Goal: Use online tool/utility: Utilize a website feature to perform a specific function

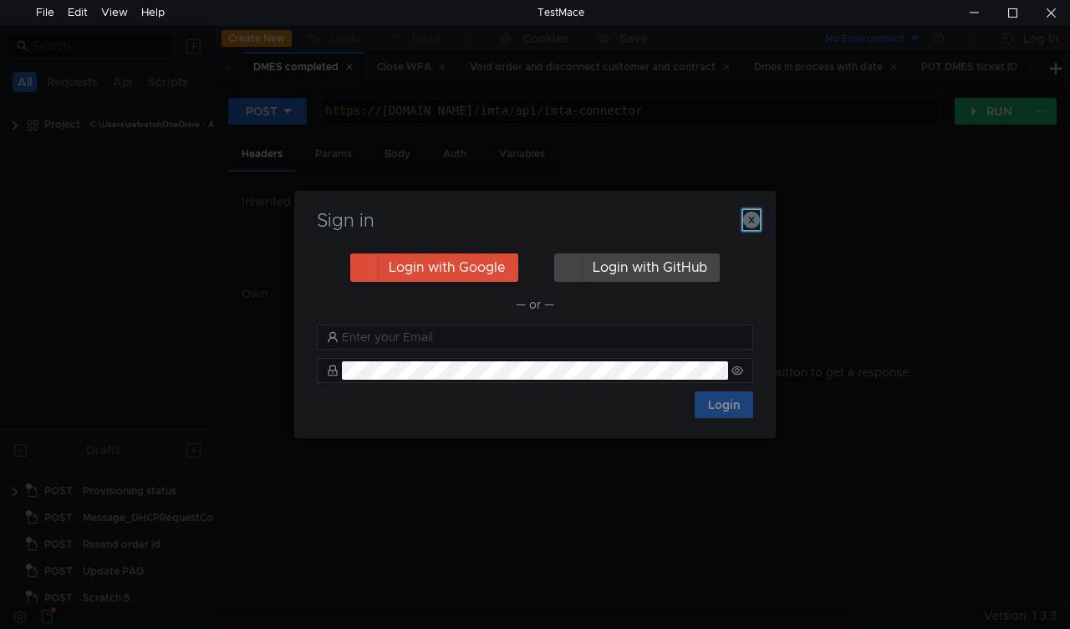
click at [753, 220] on icon "button" at bounding box center [751, 220] width 17 height 17
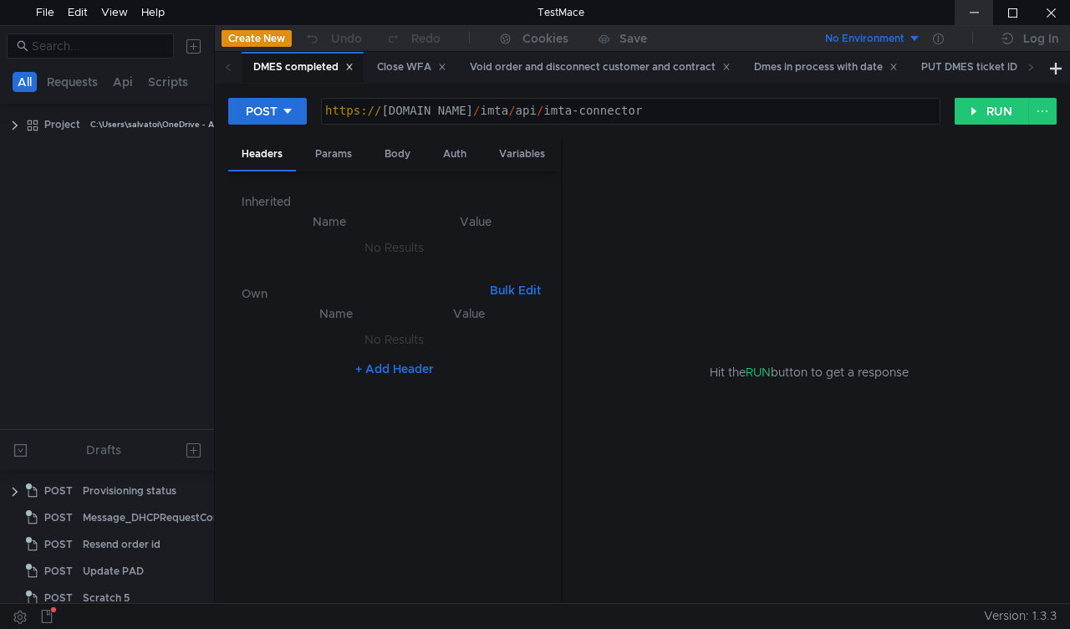
click at [965, 14] on div at bounding box center [974, 12] width 38 height 25
click at [421, 72] on div "Close WFA" at bounding box center [411, 68] width 69 height 18
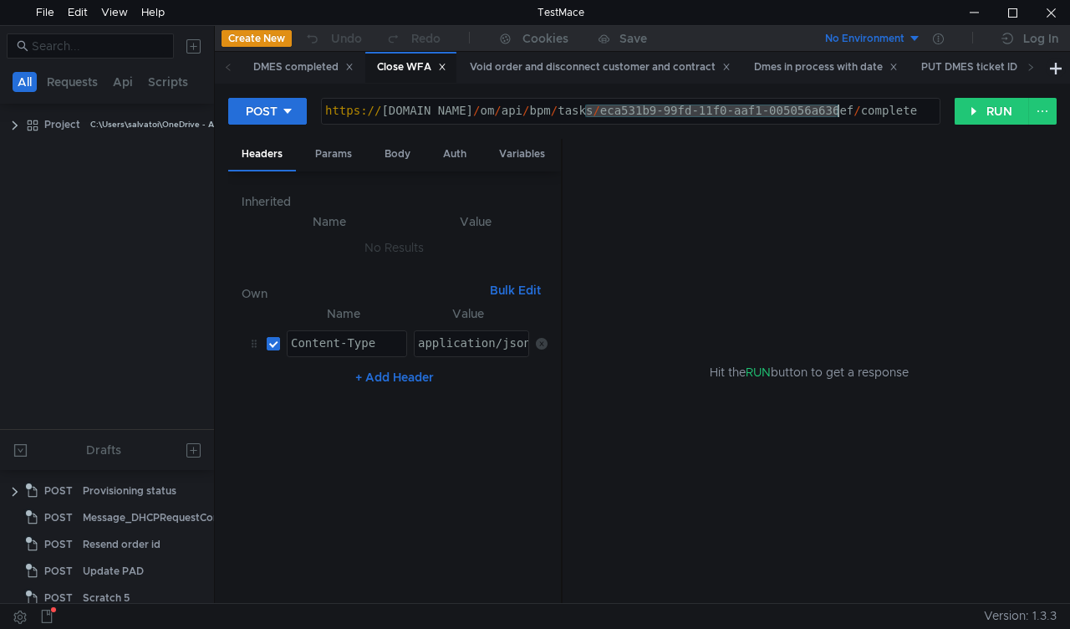
drag, startPoint x: 585, startPoint y: 111, endPoint x: 838, endPoint y: 114, distance: 252.6
click at [838, 114] on div "https:// mbx.dfni.nl / om / api / bpm / tasks / eca531b9-99fd-11f0-aaf1-005056a…" at bounding box center [631, 124] width 618 height 38
paste textarea "dbc27edd-9a85"
type textarea "https://mbx.dfni.nl/om/api/bpm/tasks/dbc27edd-9a85-11f0-aaf1-005056a636ef/compl…"
click at [977, 107] on button "RUN" at bounding box center [992, 111] width 74 height 27
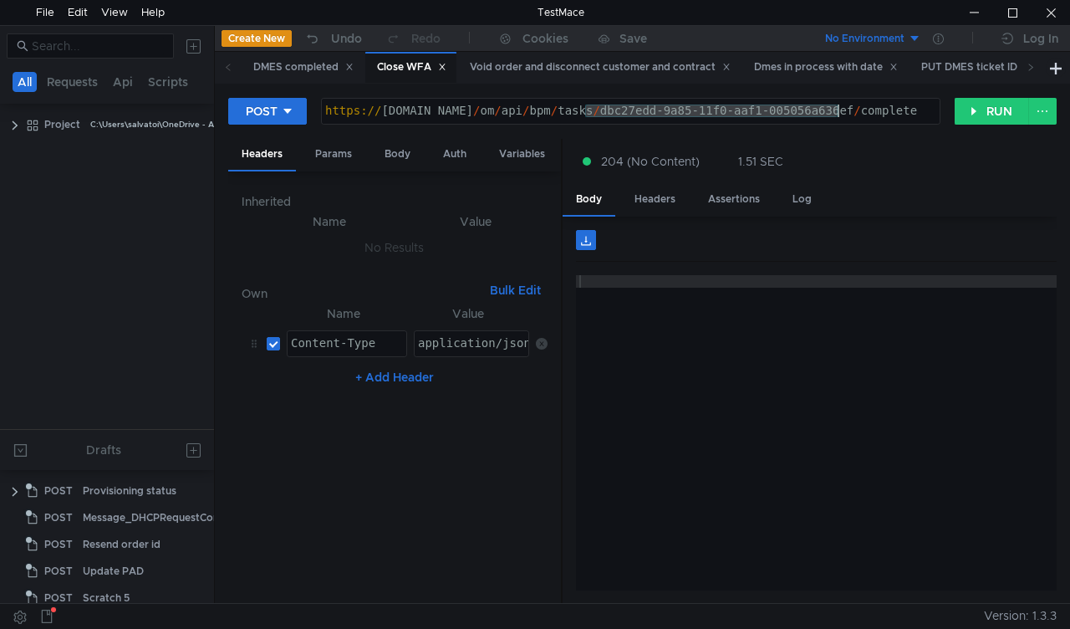
drag, startPoint x: 585, startPoint y: 115, endPoint x: 837, endPoint y: 112, distance: 251.7
click at [837, 112] on div "https:// mbx.dfni.nl / om / api / bpm / tasks / dbc27edd-9a85-11f0-aaf1-005056a…" at bounding box center [631, 124] width 618 height 38
paste textarea "19718b45-9aa8-11f0-b60f-005056a6d44"
type textarea "[URL][DOMAIN_NAME]"
click at [988, 118] on button "RUN" at bounding box center [992, 111] width 74 height 27
